Goal: Task Accomplishment & Management: Complete application form

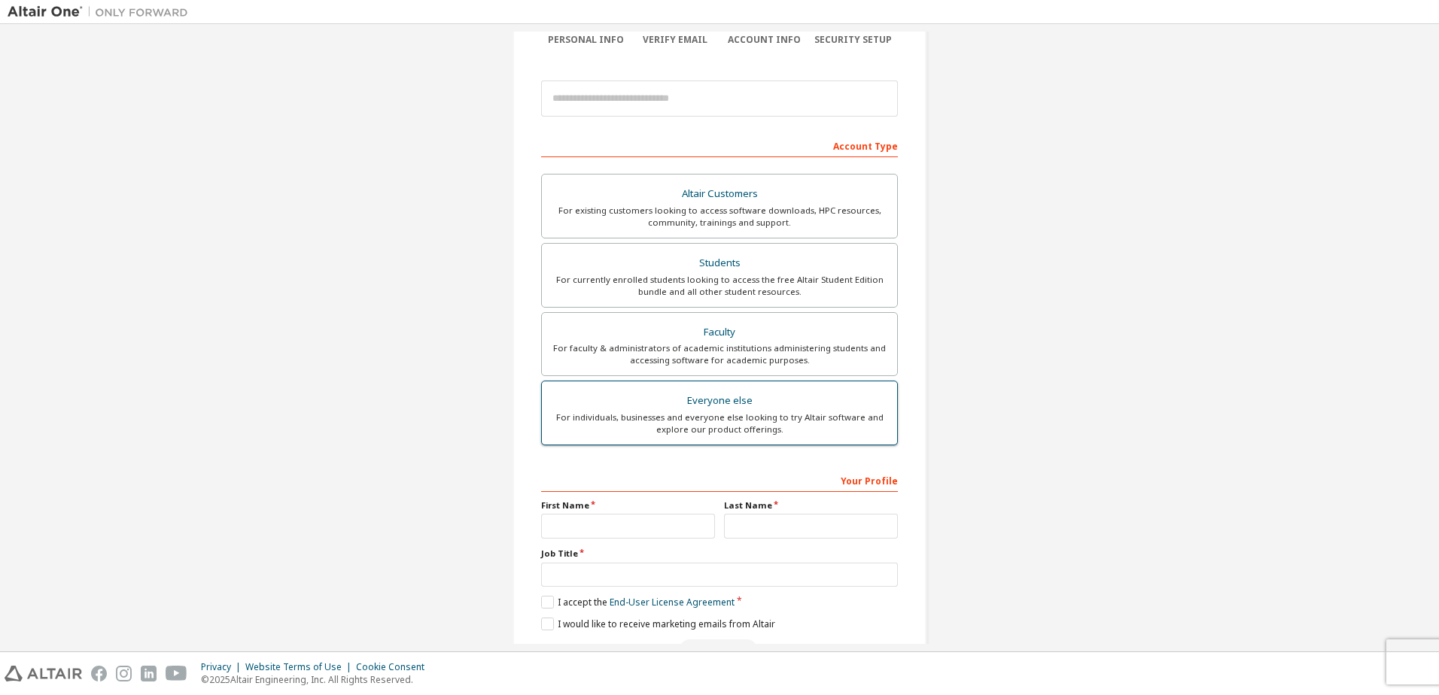
scroll to position [151, 0]
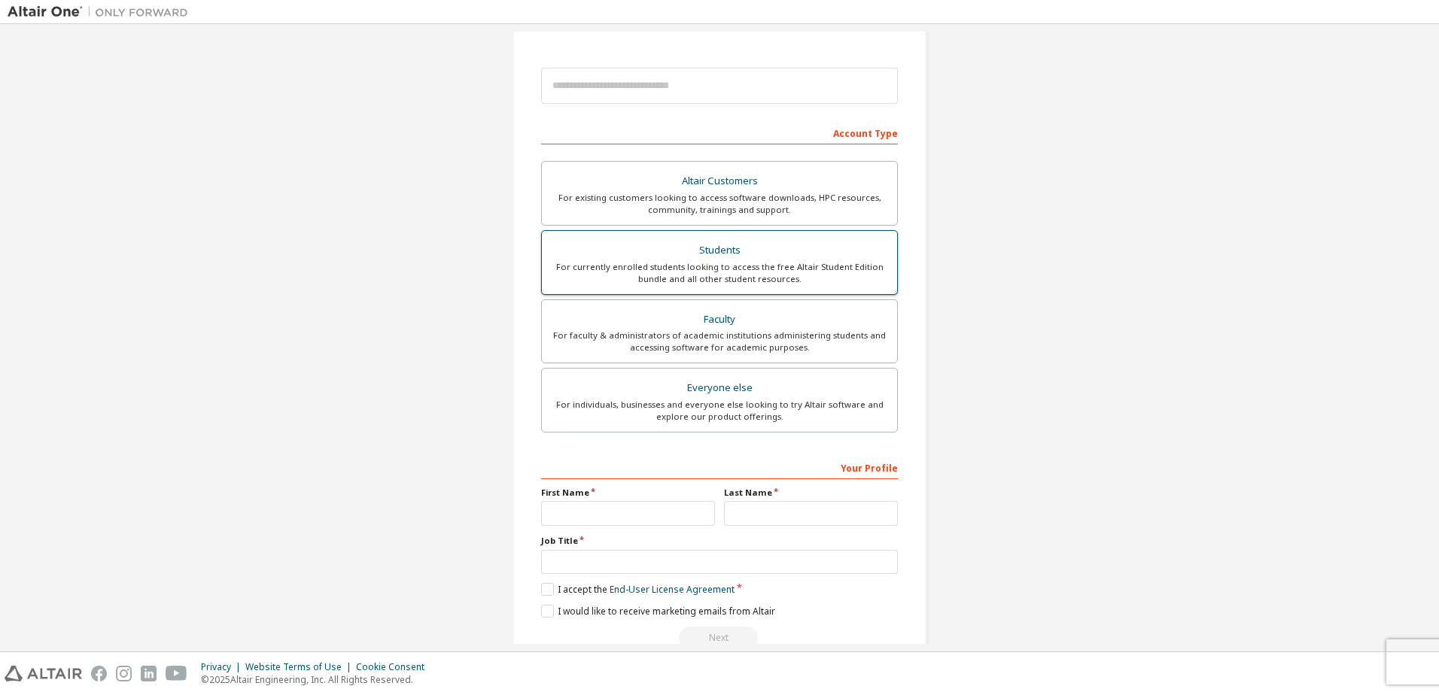
click at [717, 265] on div "For currently enrolled students looking to access the free Altair Student Editi…" at bounding box center [719, 273] width 337 height 24
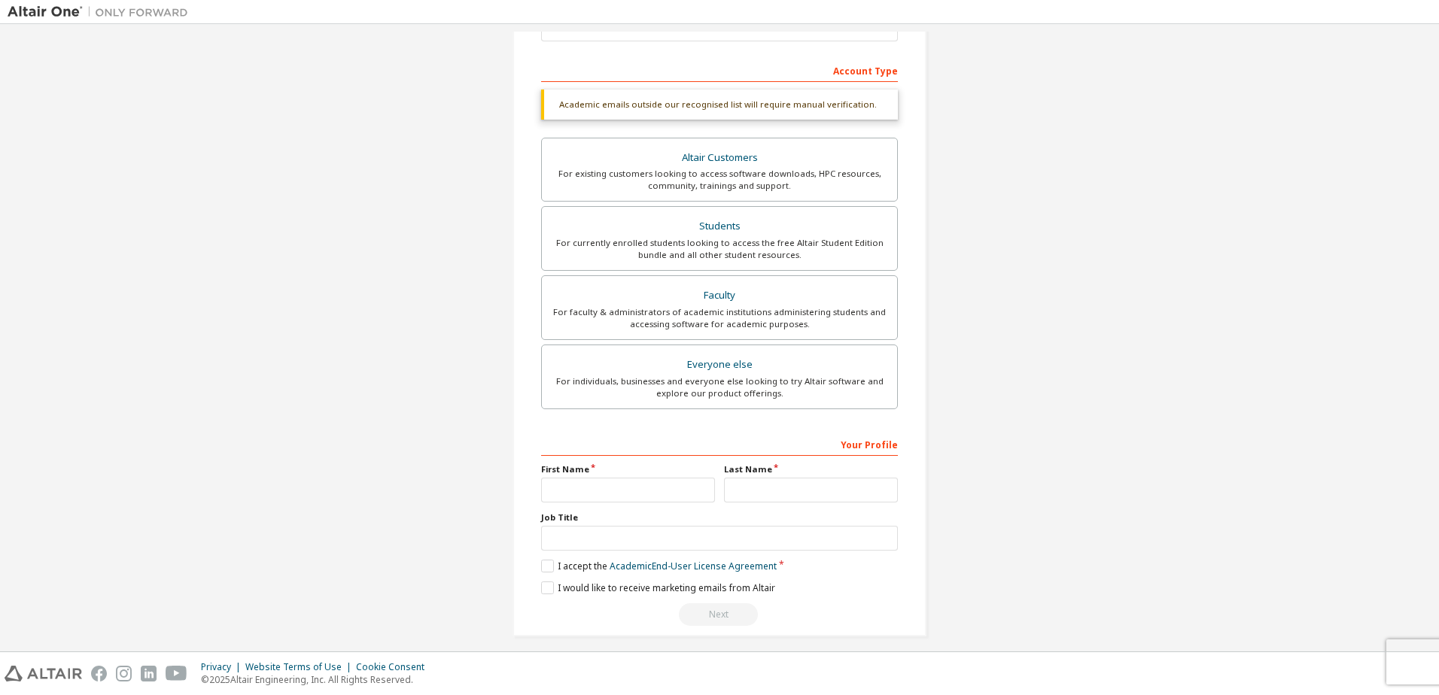
scroll to position [224, 0]
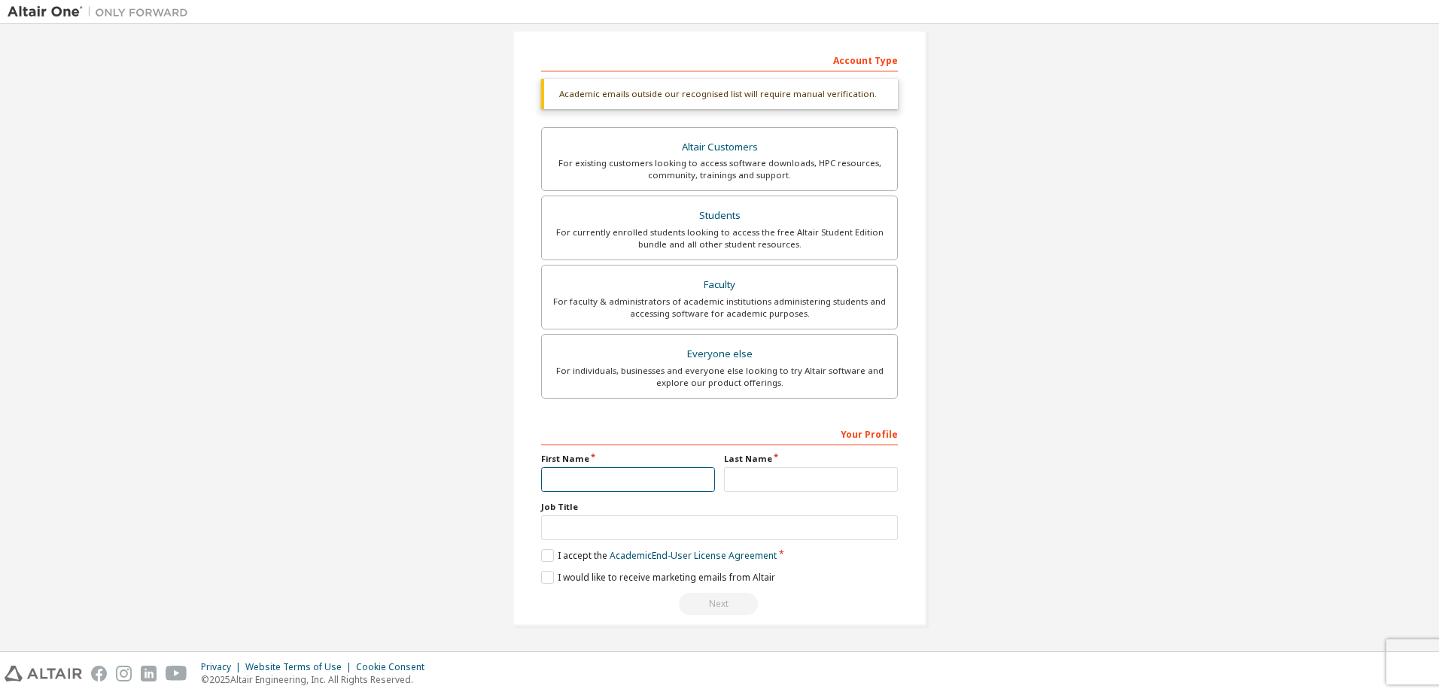
click at [662, 485] on input "text" at bounding box center [628, 479] width 174 height 25
type input "*"
type input "******"
type input "*******"
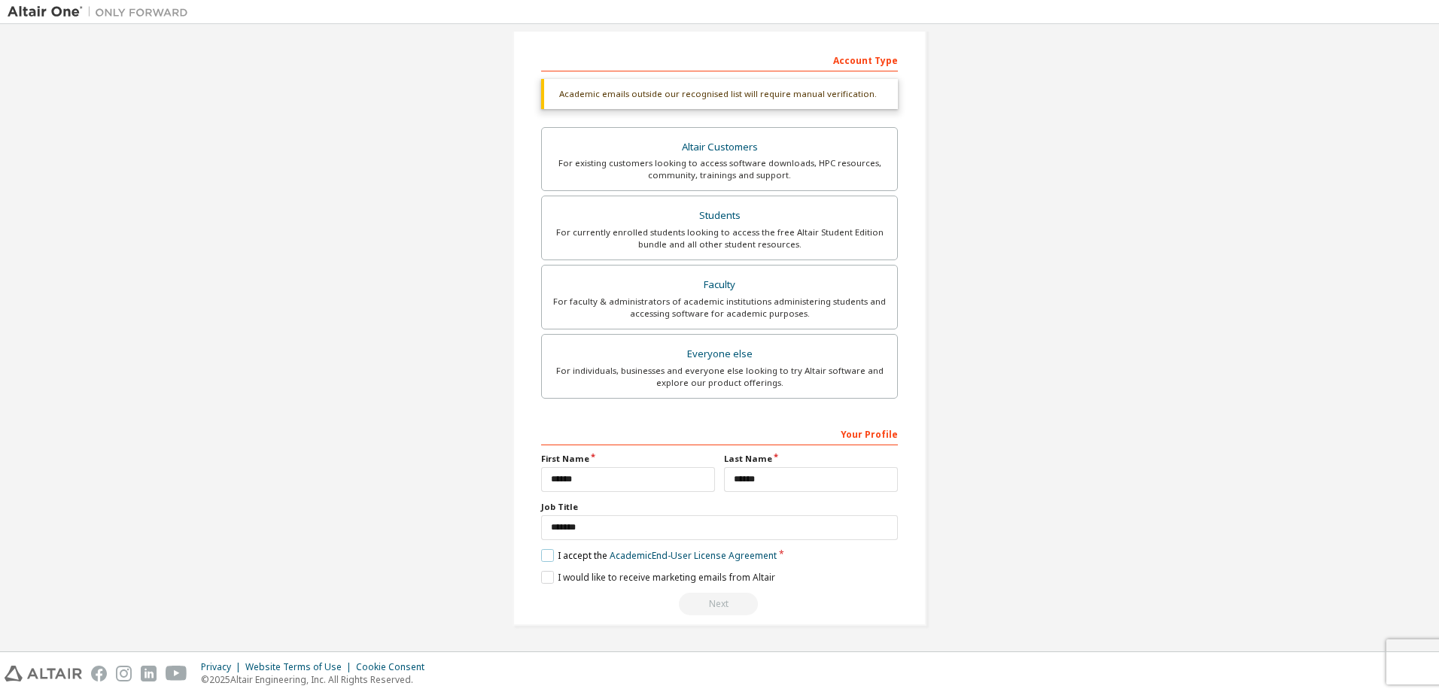
click at [548, 557] on label "I accept the Academic End-User License Agreement" at bounding box center [659, 555] width 236 height 13
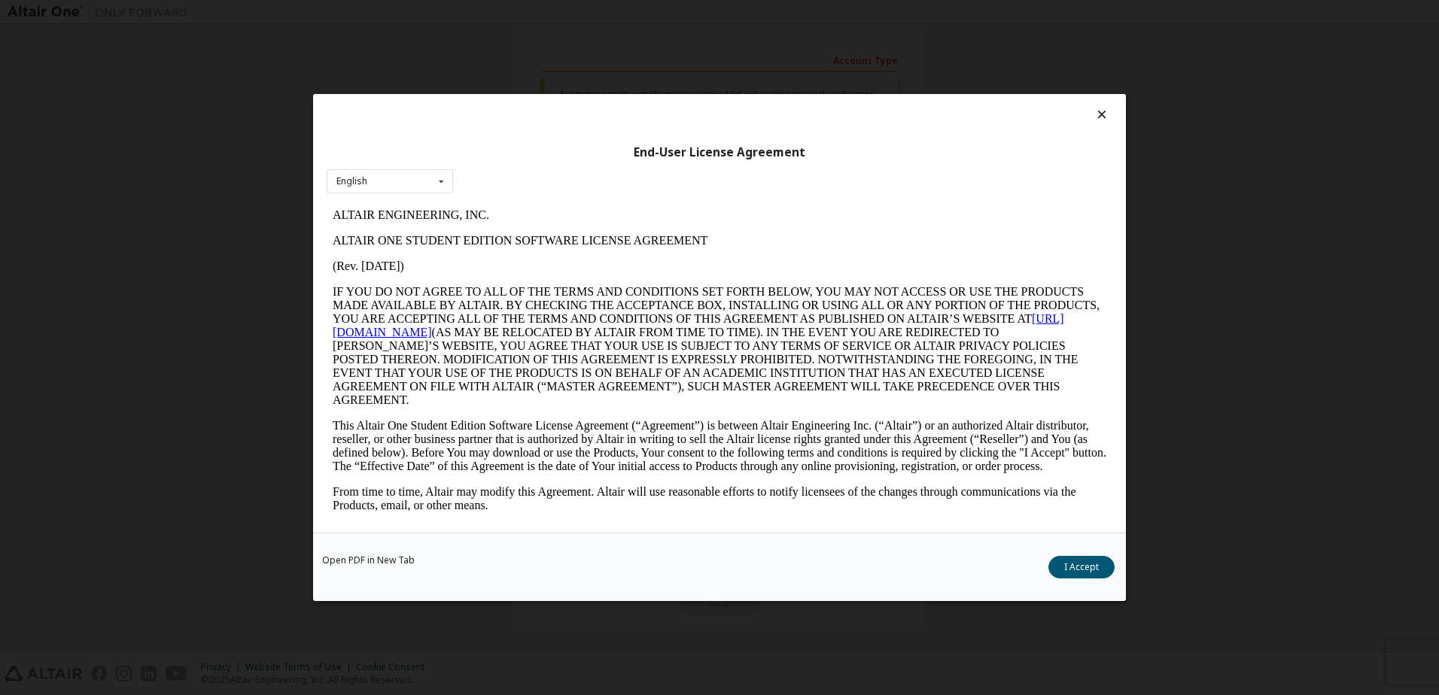
scroll to position [0, 0]
click at [1075, 556] on button "I Accept" at bounding box center [1081, 567] width 66 height 23
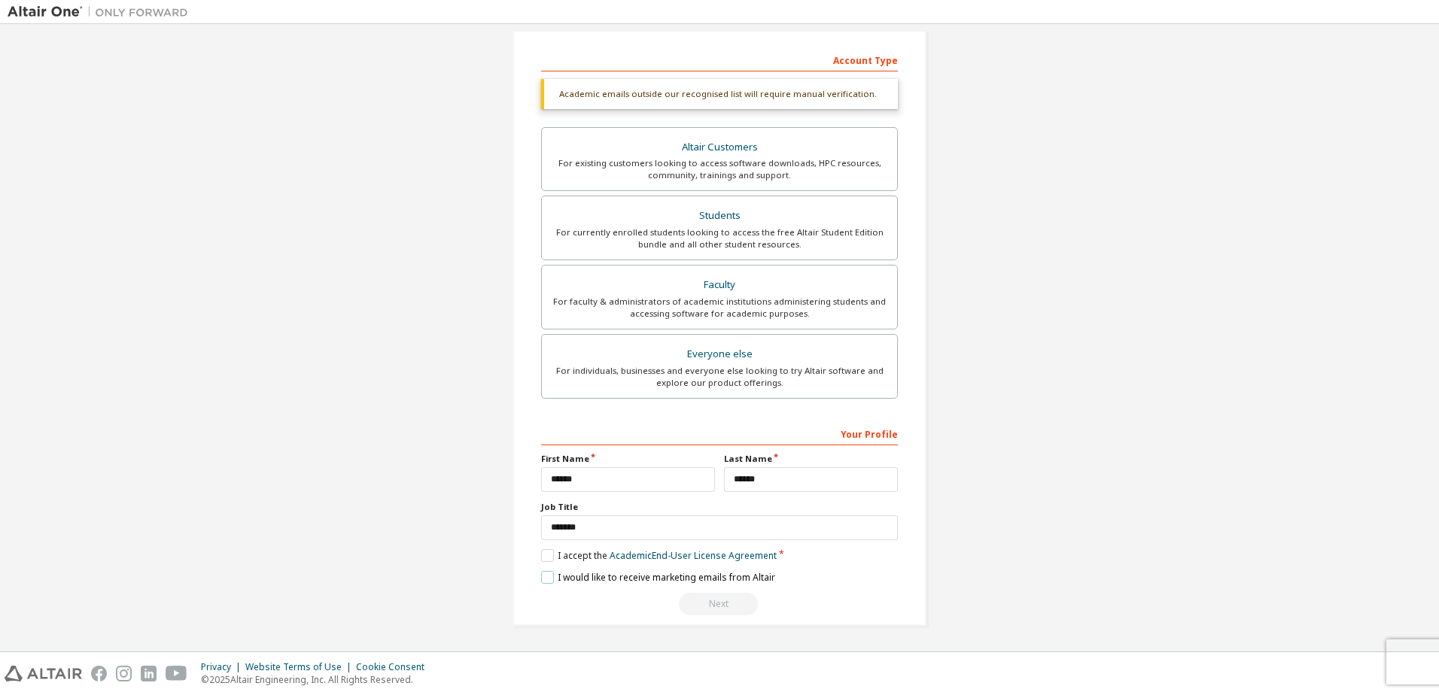
click at [557, 580] on label "I would like to receive marketing emails from Altair" at bounding box center [658, 577] width 234 height 13
click at [558, 577] on label "I would like to receive marketing emails from Altair" at bounding box center [658, 577] width 234 height 13
click at [718, 599] on div "Next" at bounding box center [719, 604] width 357 height 23
click at [558, 579] on label "I would like to receive marketing emails from Altair" at bounding box center [658, 577] width 234 height 13
click at [715, 556] on link "Academic End-User License Agreement" at bounding box center [693, 555] width 167 height 13
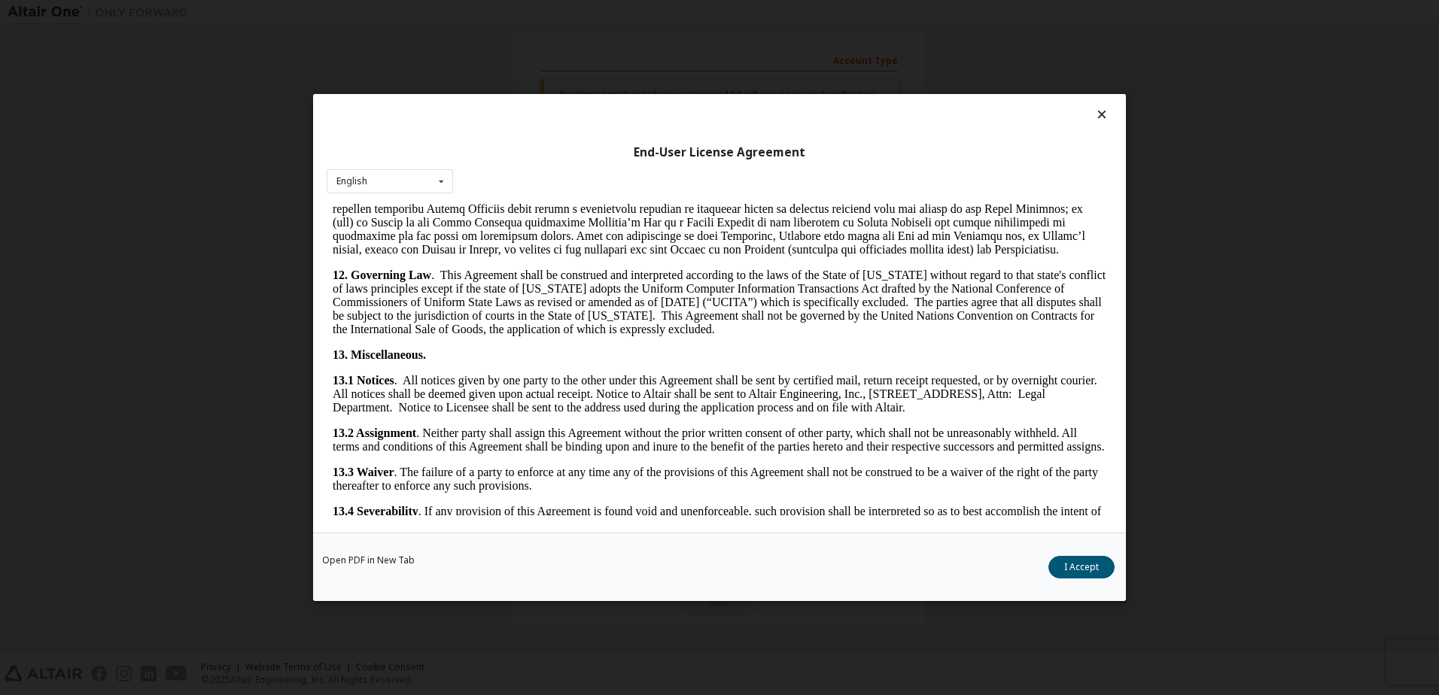
scroll to position [2387, 0]
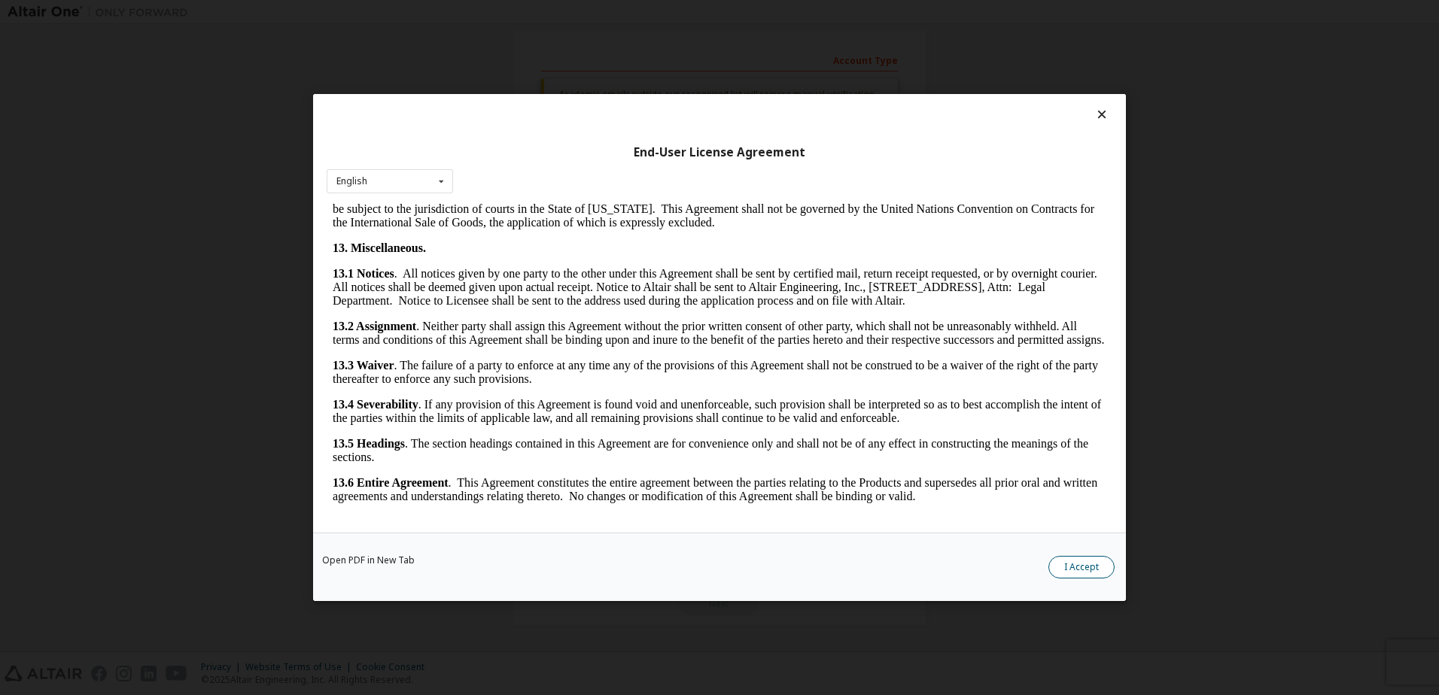
click at [1076, 561] on button "I Accept" at bounding box center [1081, 567] width 66 height 23
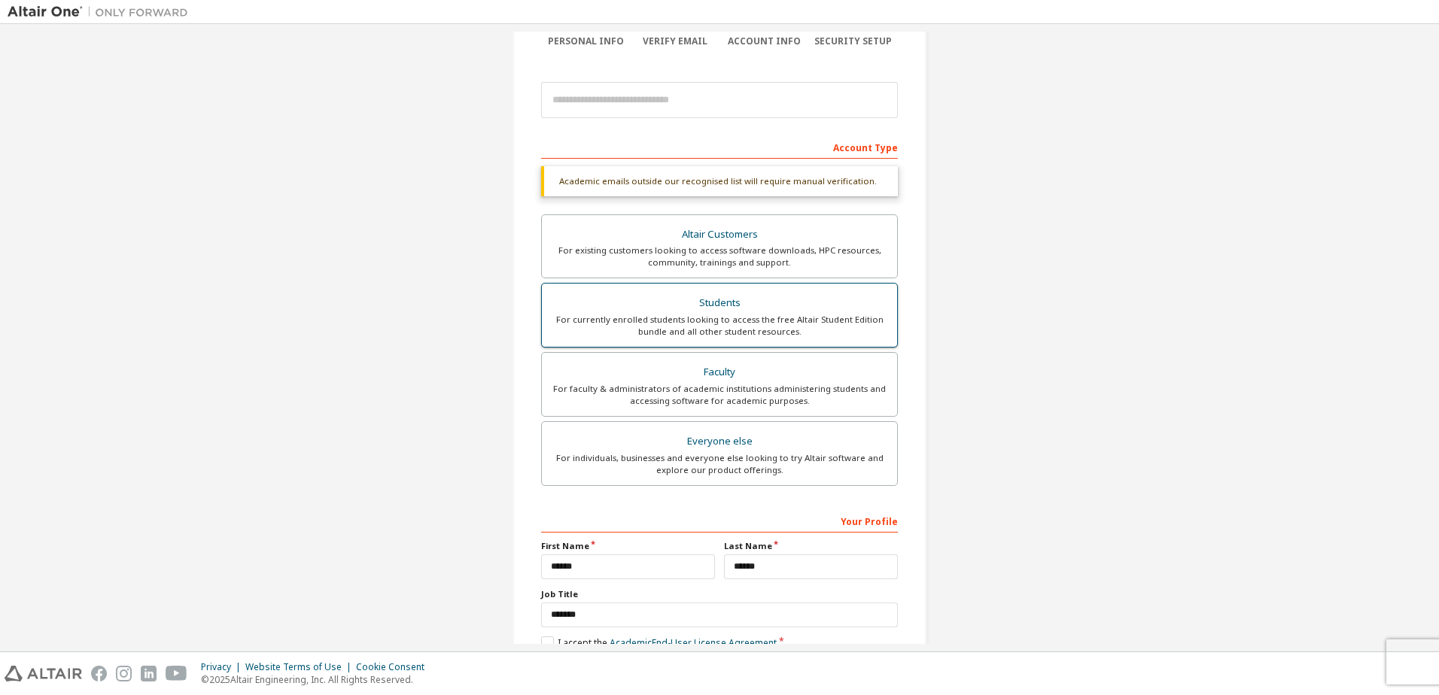
scroll to position [0, 0]
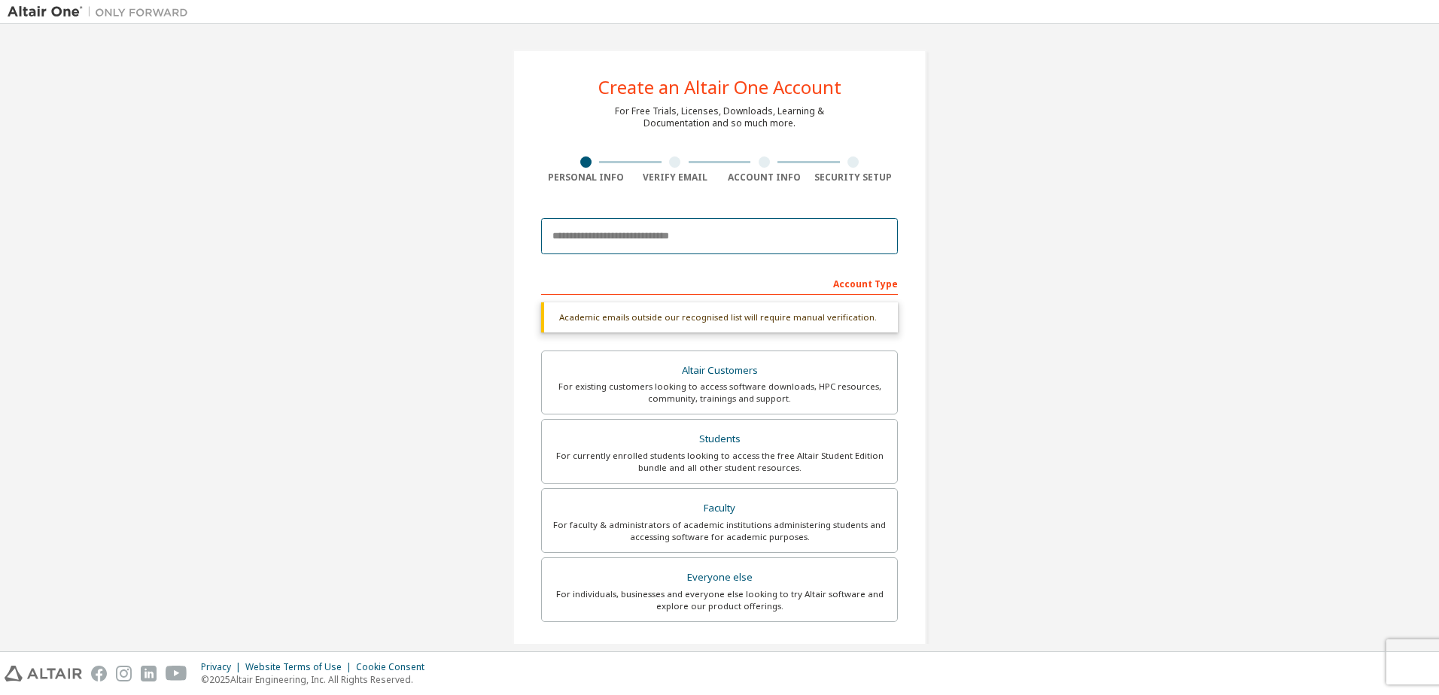
click at [618, 244] on input "email" at bounding box center [719, 236] width 357 height 36
type input "*"
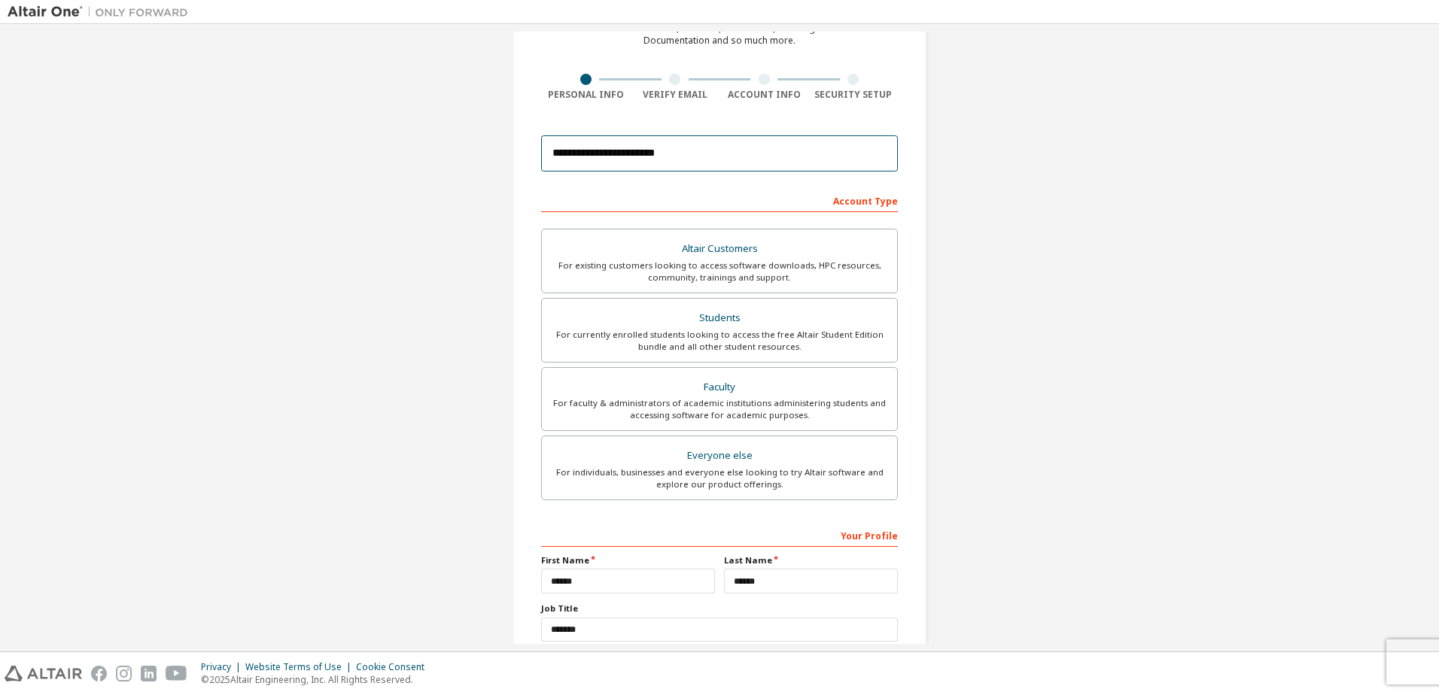
scroll to position [184, 0]
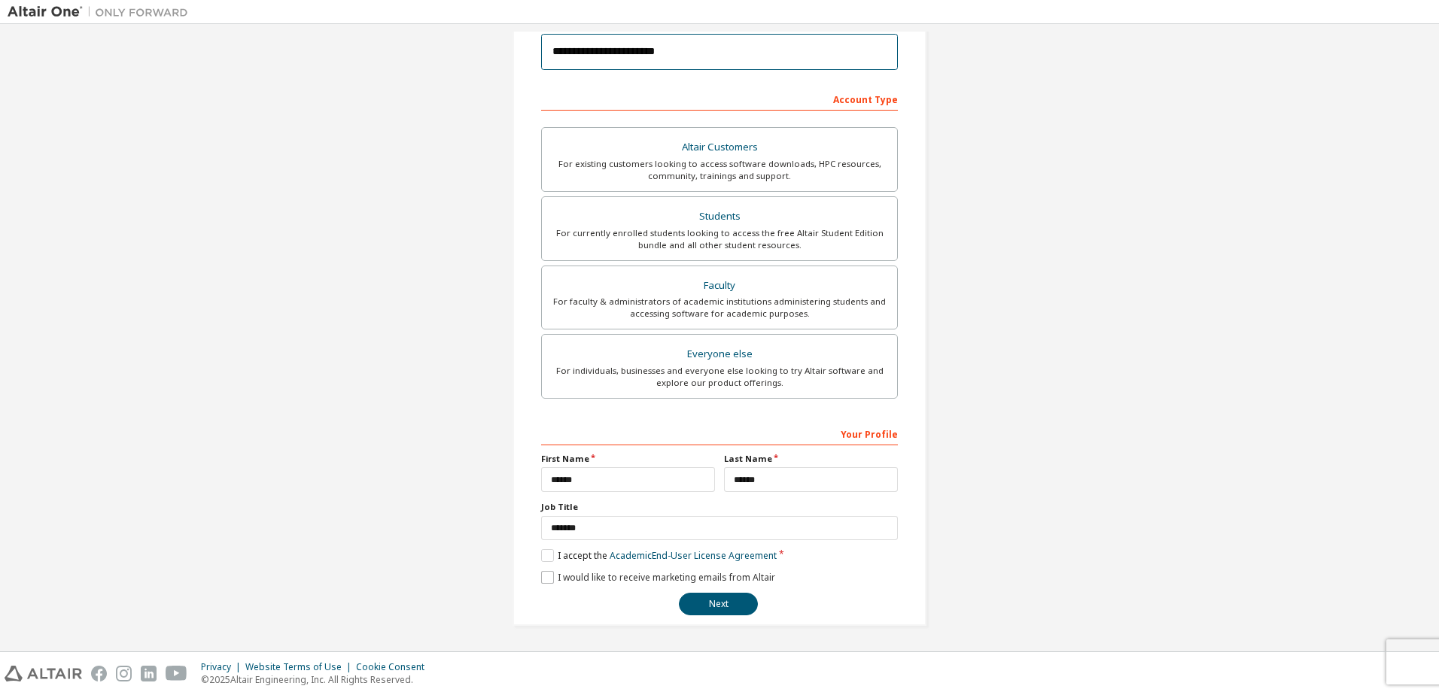
type input "**********"
click at [547, 578] on label "I would like to receive marketing emails from Altair" at bounding box center [658, 577] width 234 height 13
click at [689, 604] on button "Next" at bounding box center [718, 604] width 79 height 23
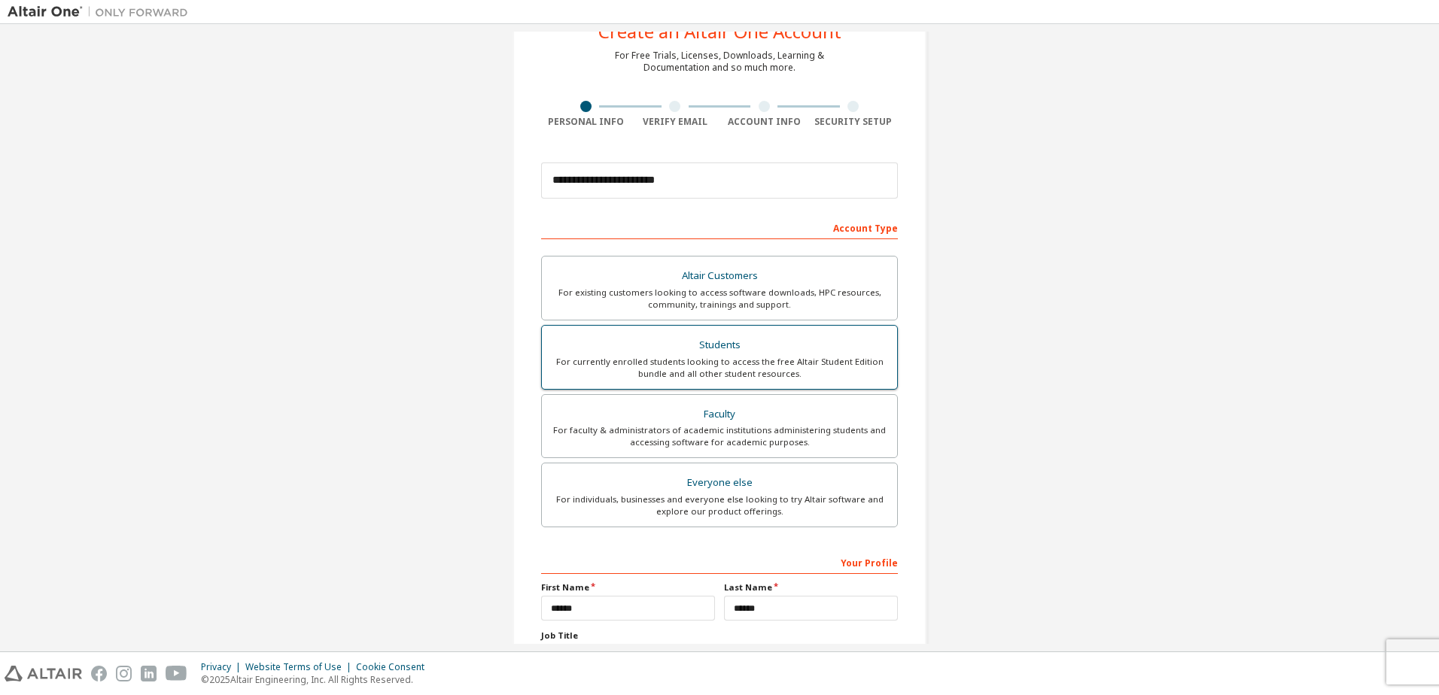
scroll to position [0, 0]
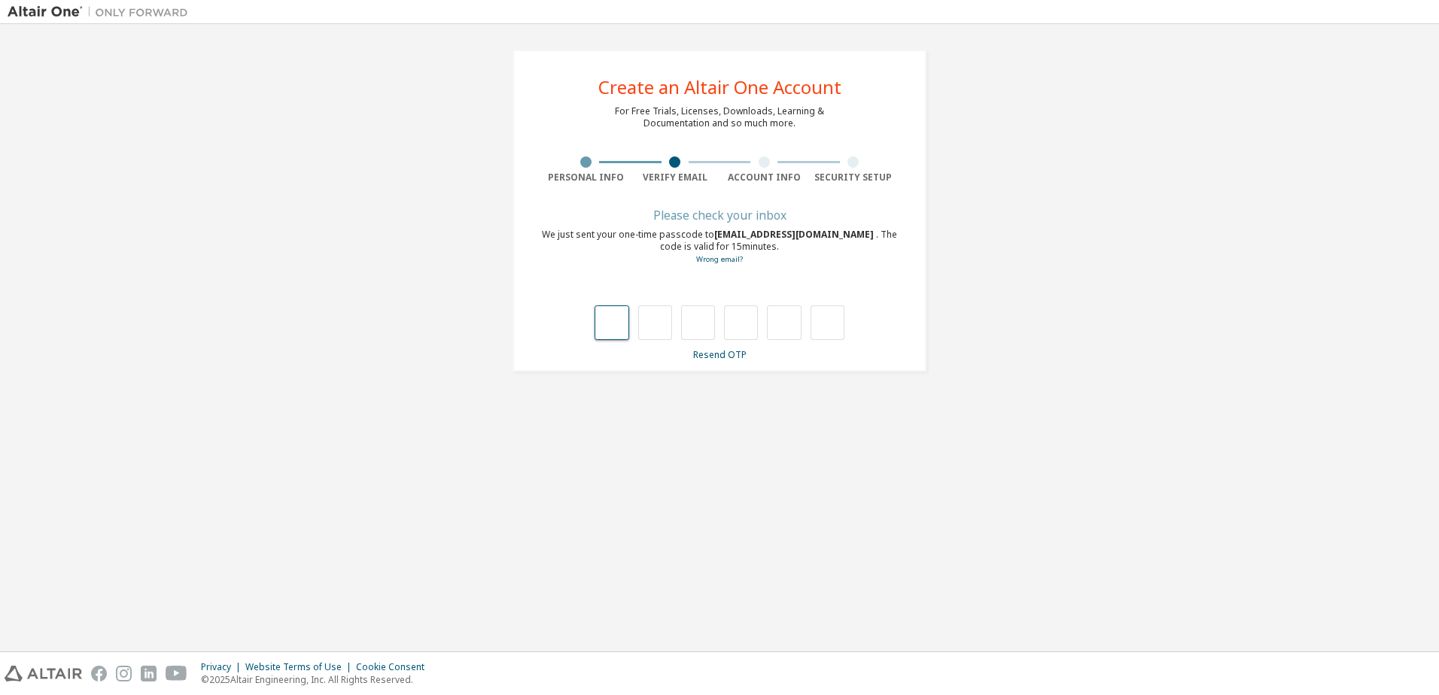
type input "*"
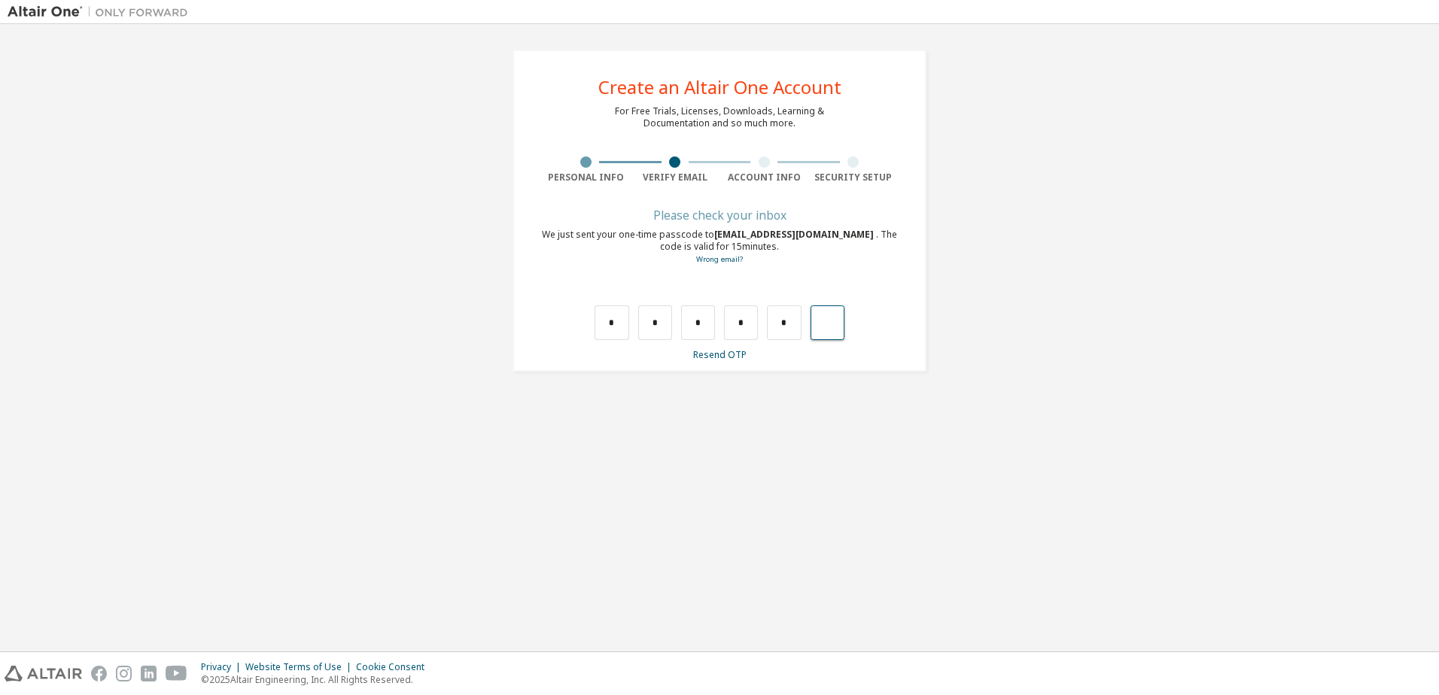
type input "*"
click at [599, 312] on input "text" at bounding box center [612, 323] width 34 height 35
type input "*"
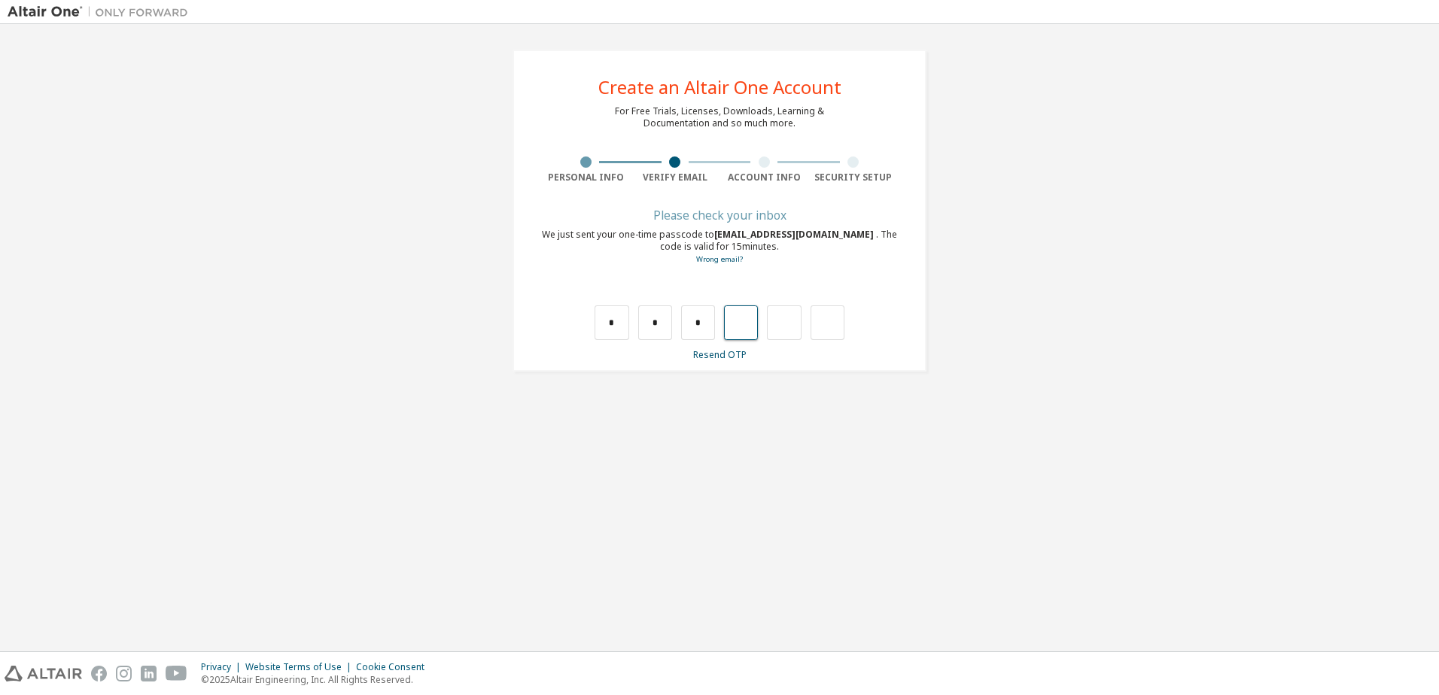
type input "*"
